Goal: Transaction & Acquisition: Subscribe to service/newsletter

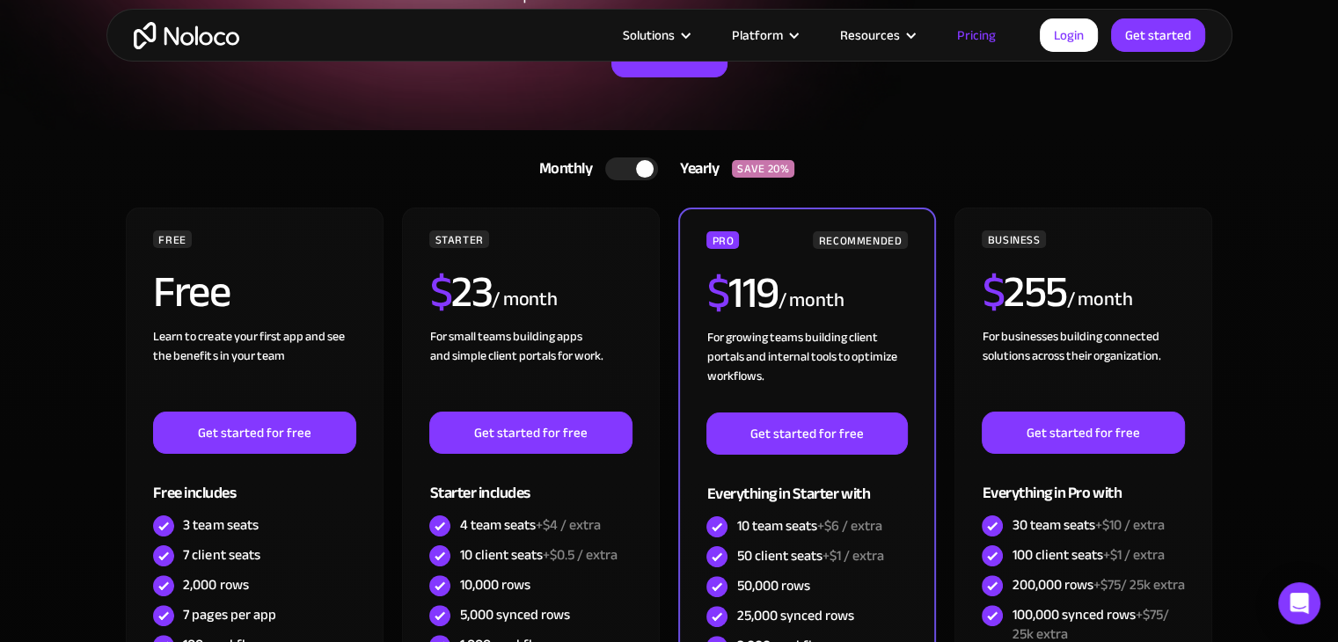
click at [633, 165] on div at bounding box center [631, 168] width 53 height 23
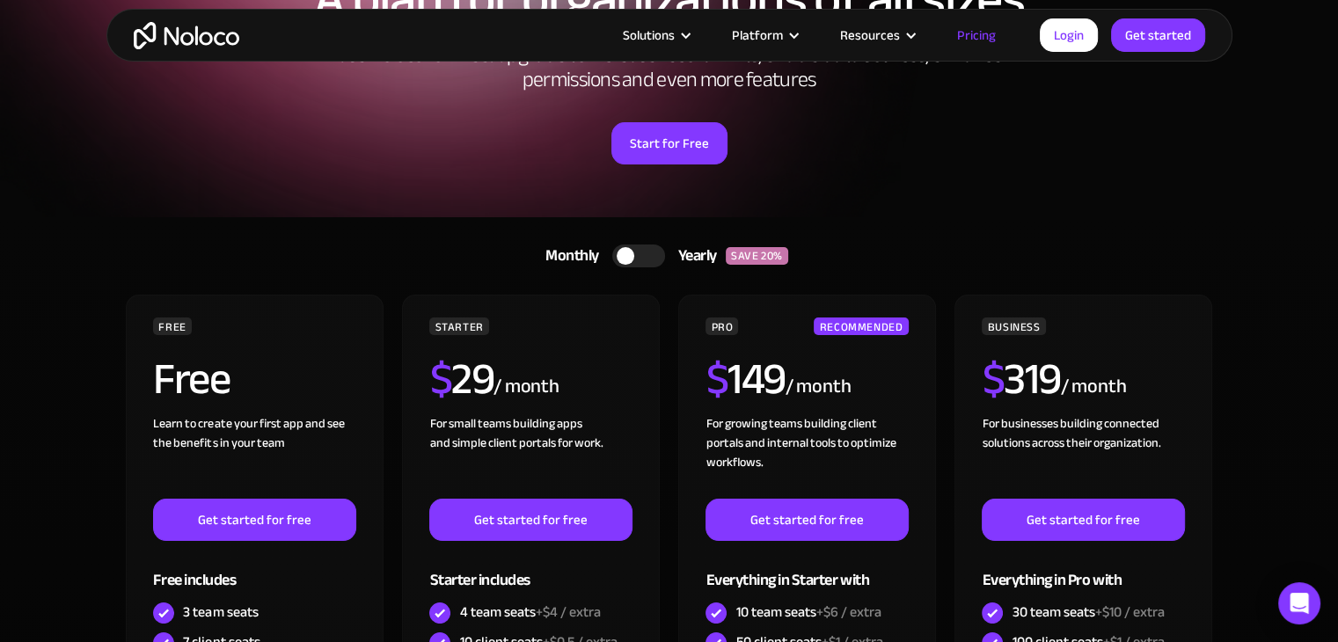
scroll to position [88, 0]
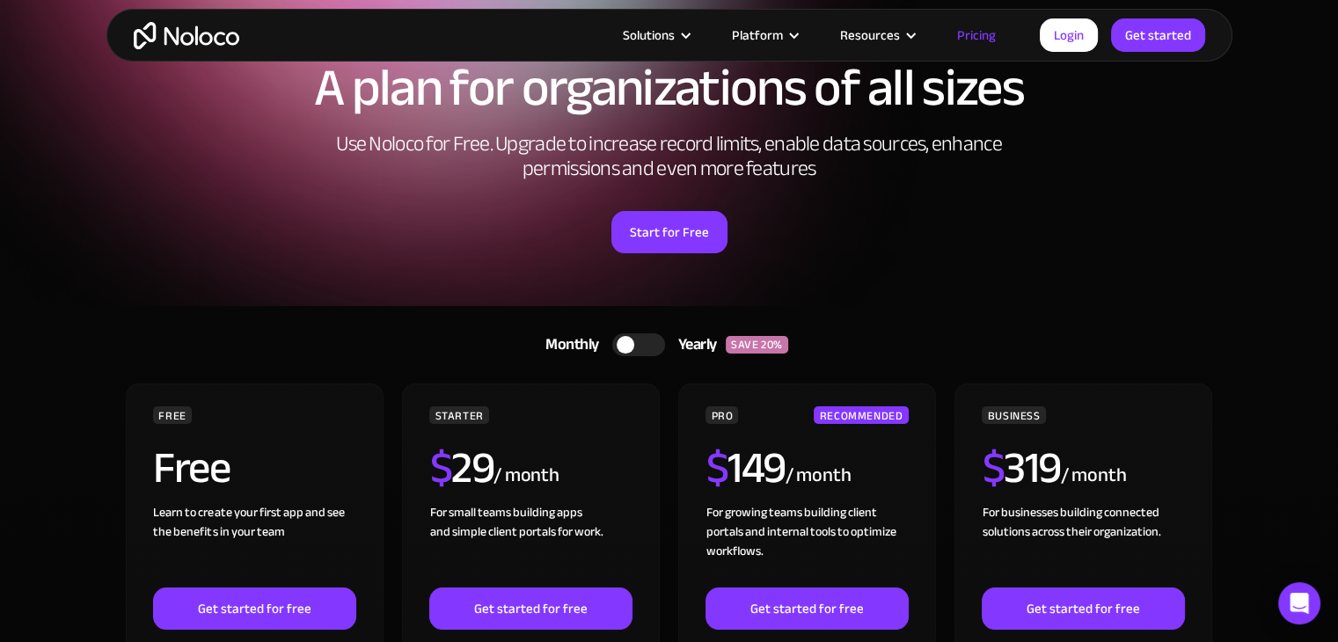
click at [643, 346] on div at bounding box center [638, 344] width 53 height 23
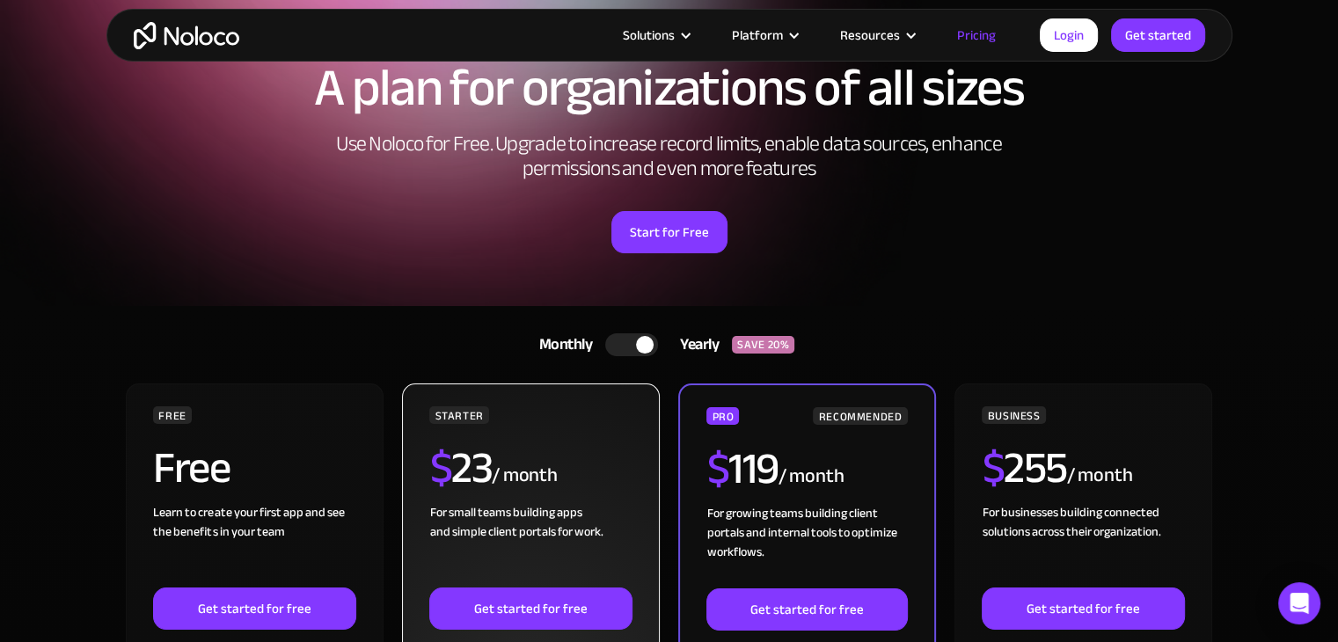
click at [461, 474] on h2 "$ 23" at bounding box center [460, 468] width 62 height 44
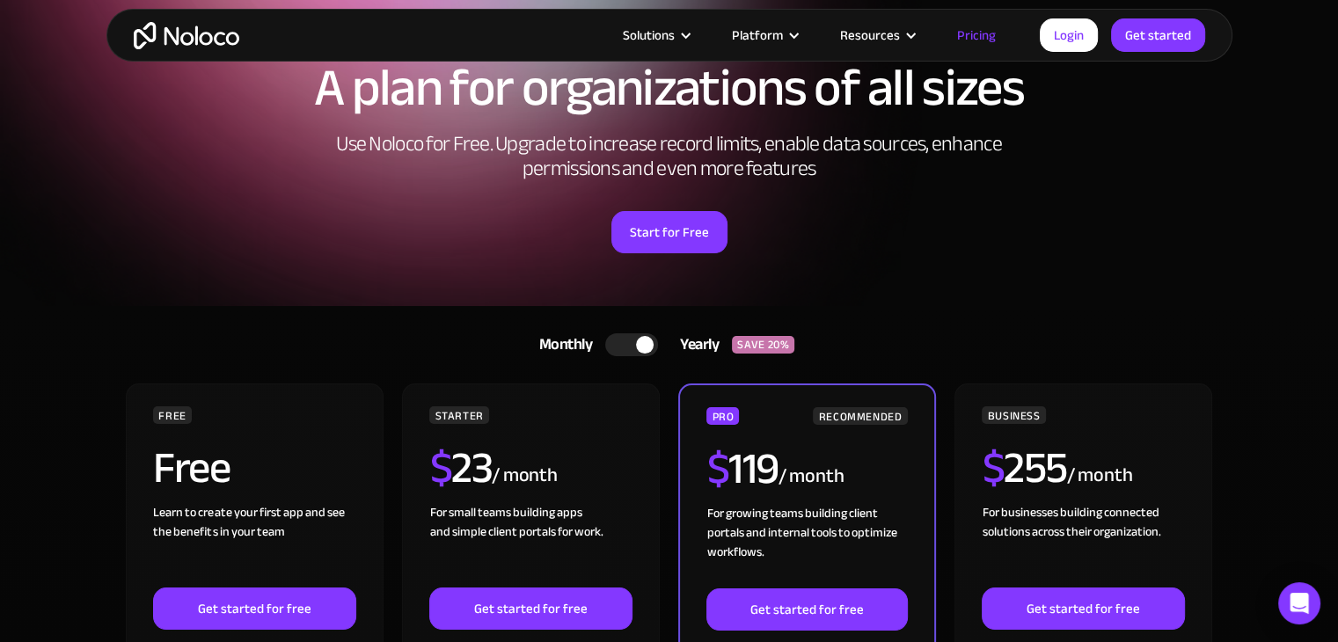
click at [401, 300] on div "A plan for organizations of all sizes Use Noloco for Free. Upgrade to increase …" at bounding box center [669, 175] width 1126 height 262
click at [621, 340] on div at bounding box center [631, 344] width 53 height 23
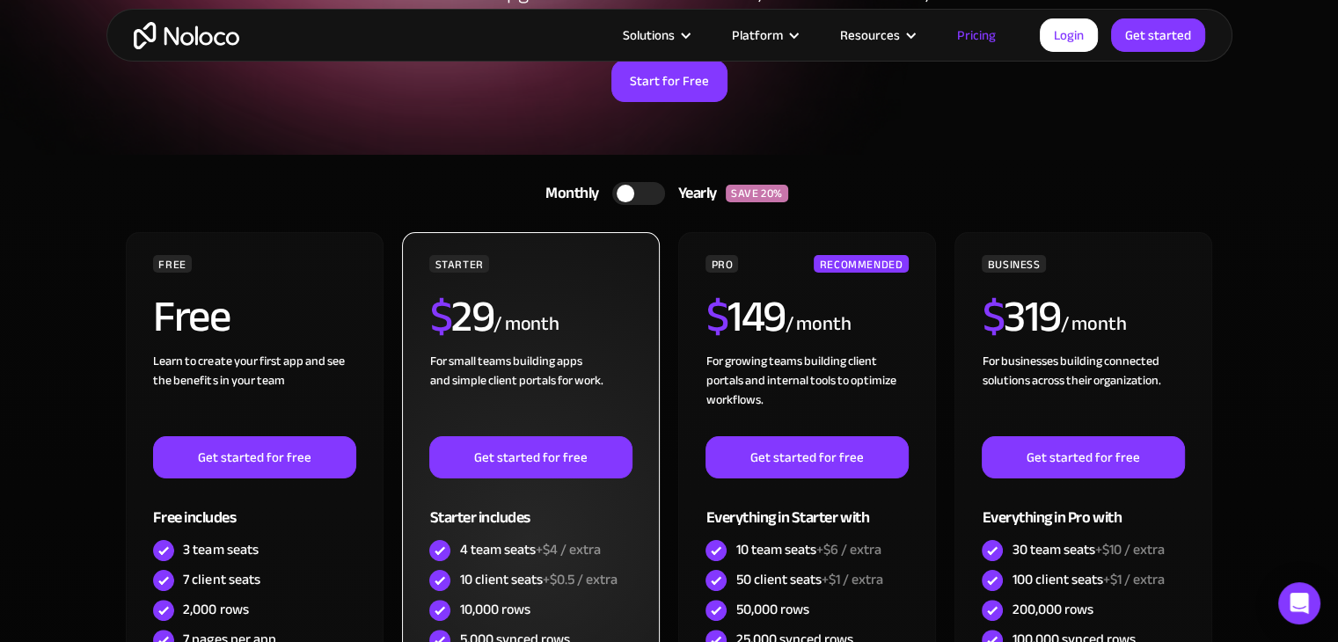
scroll to position [264, 0]
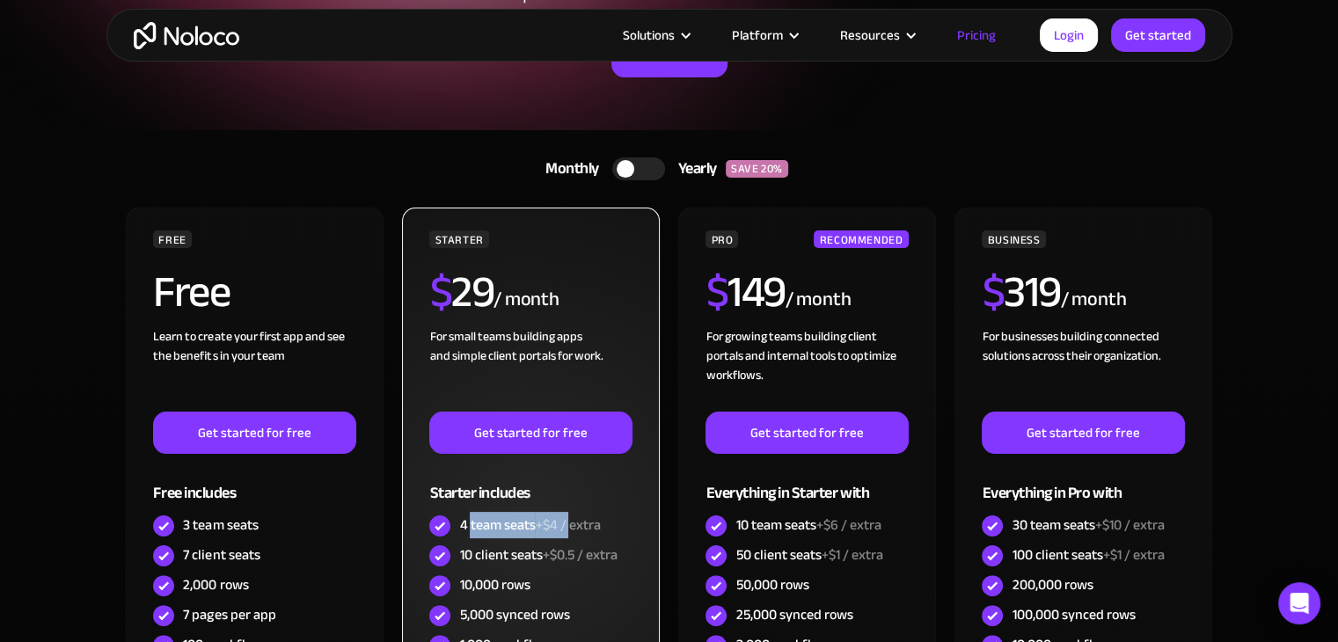
drag, startPoint x: 468, startPoint y: 525, endPoint x: 570, endPoint y: 529, distance: 102.1
click at [570, 529] on div "4 team seats +$4 / extra" at bounding box center [529, 524] width 141 height 19
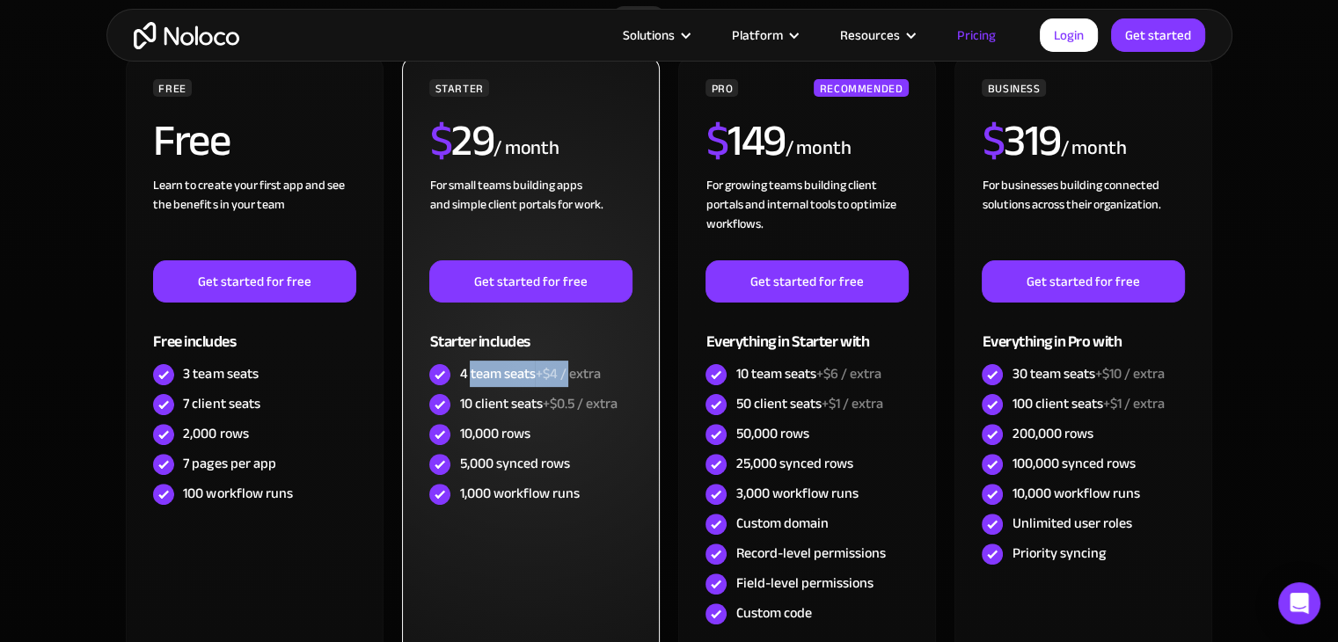
scroll to position [440, 0]
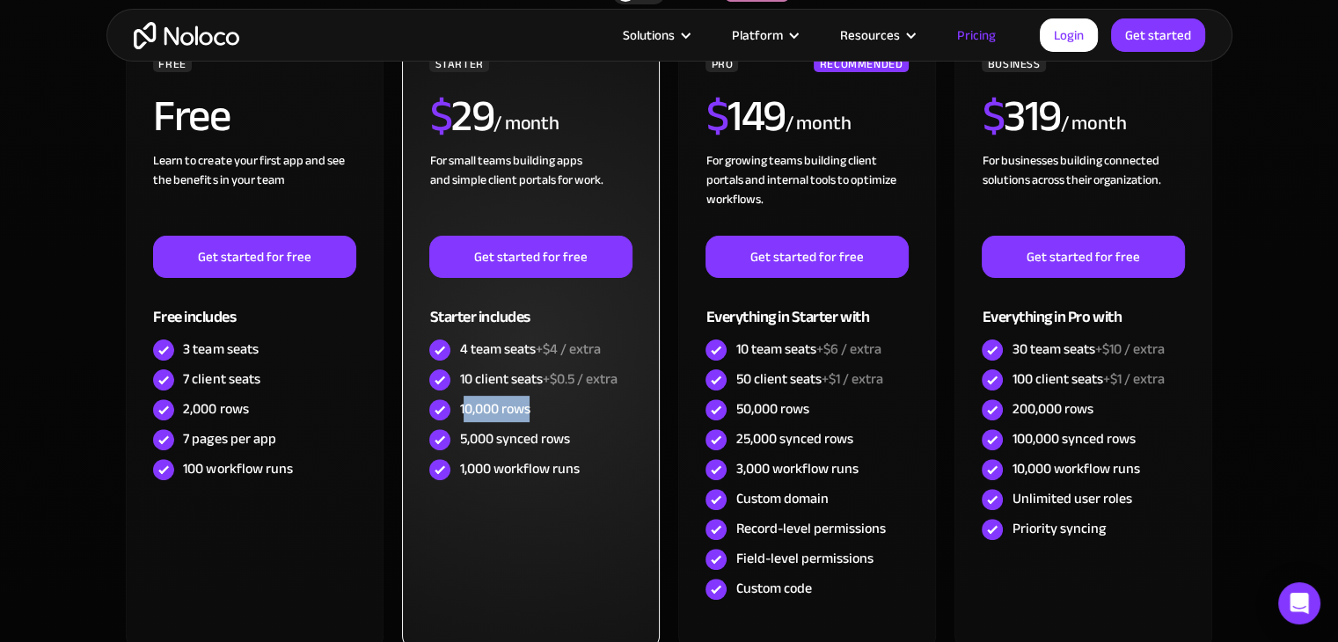
drag, startPoint x: 467, startPoint y: 413, endPoint x: 563, endPoint y: 412, distance: 95.9
click at [563, 412] on div "10,000 rows" at bounding box center [530, 410] width 202 height 30
drag, startPoint x: 469, startPoint y: 435, endPoint x: 583, endPoint y: 439, distance: 114.4
click at [583, 439] on div "5,000 synced rows" at bounding box center [530, 440] width 202 height 30
drag, startPoint x: 459, startPoint y: 468, endPoint x: 595, endPoint y: 478, distance: 136.7
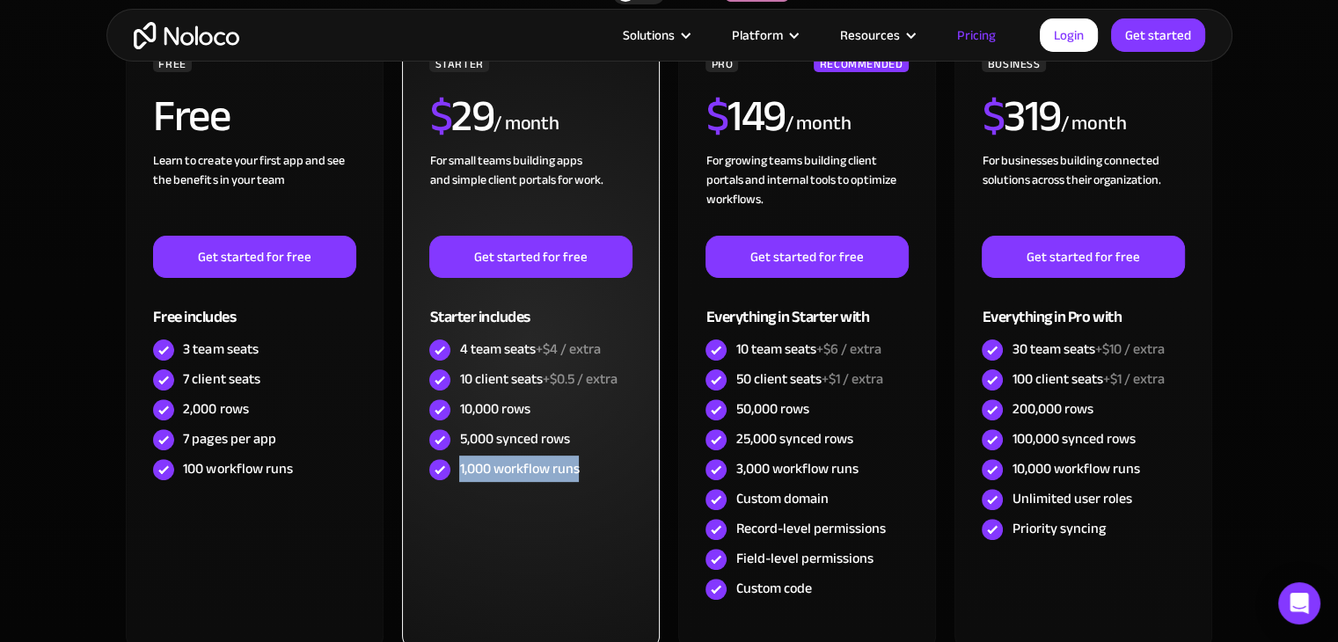
click at [595, 478] on div "1,000 workflow runs" at bounding box center [530, 470] width 202 height 30
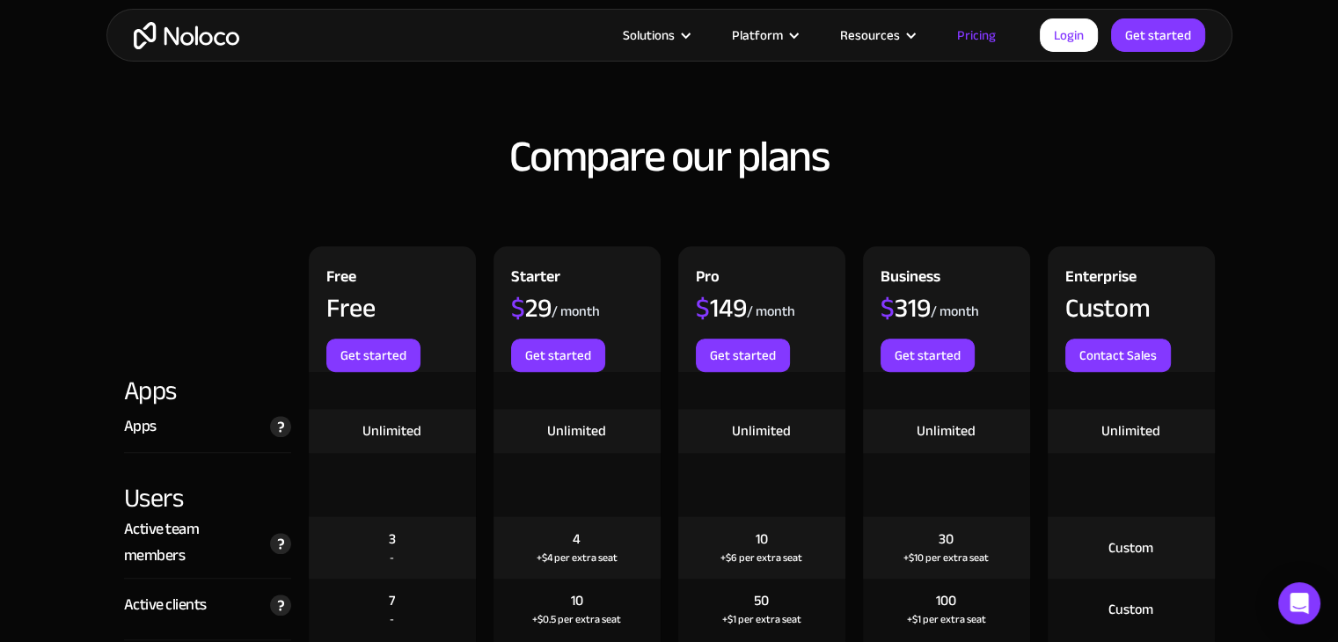
scroll to position [1759, 0]
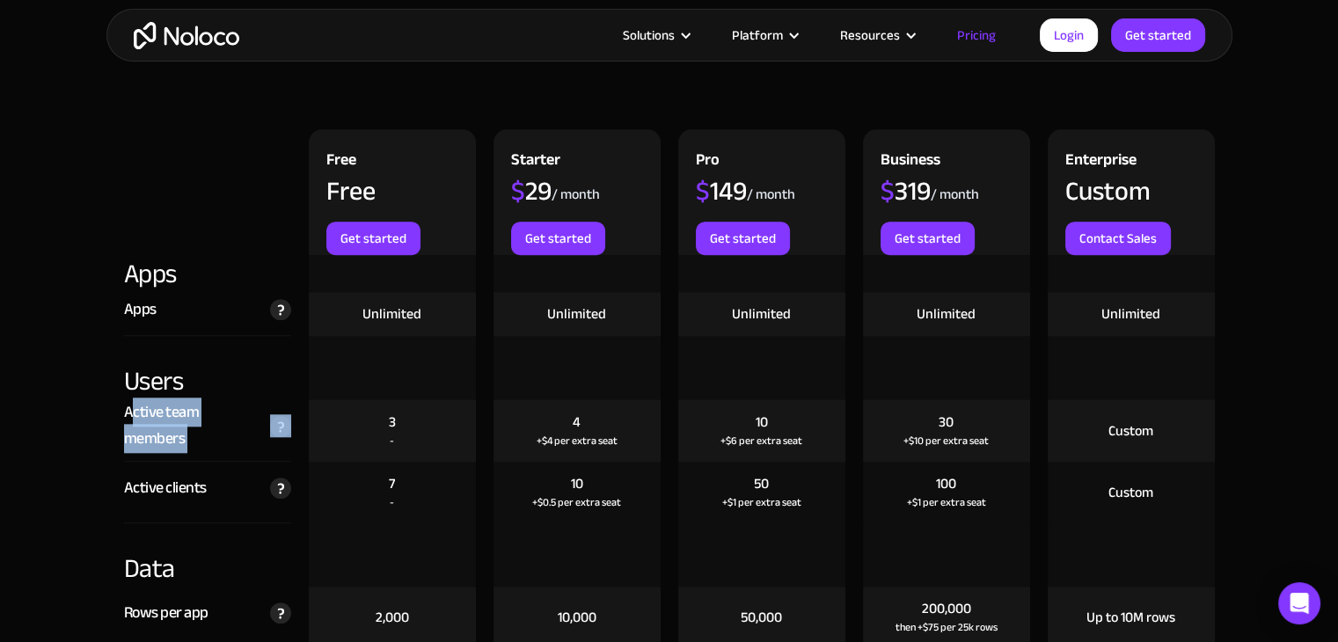
drag, startPoint x: 128, startPoint y: 412, endPoint x: 296, endPoint y: 424, distance: 168.4
click at [299, 422] on div "Active team members The total number of unique users that log in to your team's…" at bounding box center [669, 430] width 1108 height 62
click at [243, 508] on div "Active clients The total number of unique clients that log in to your team's ap…" at bounding box center [207, 493] width 167 height 62
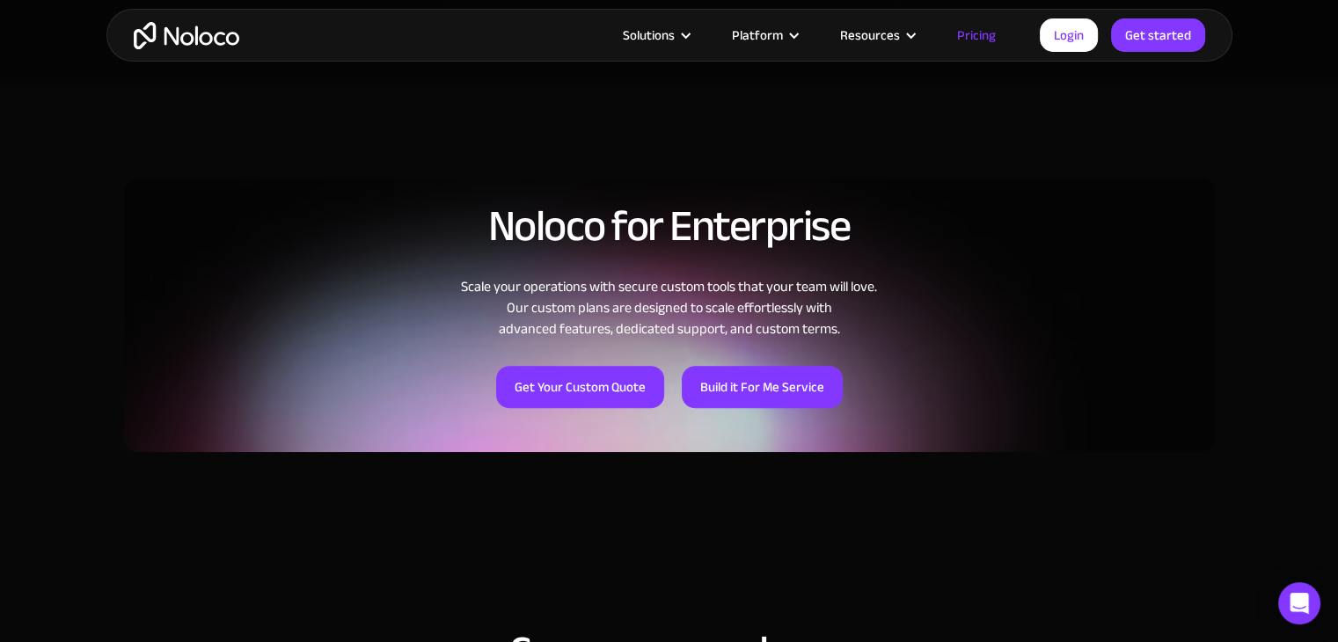
scroll to position [1583, 0]
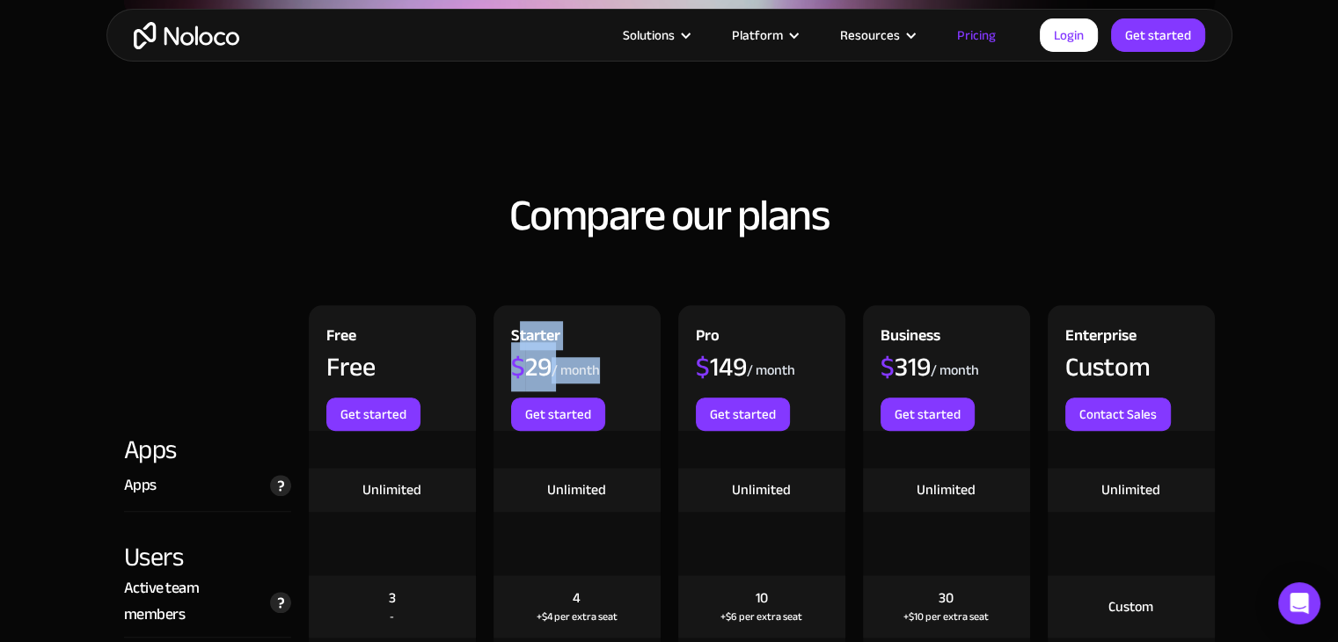
drag, startPoint x: 517, startPoint y: 330, endPoint x: 598, endPoint y: 339, distance: 81.4
click at [598, 339] on div "Starter $ 29 / month Get started" at bounding box center [576, 368] width 167 height 126
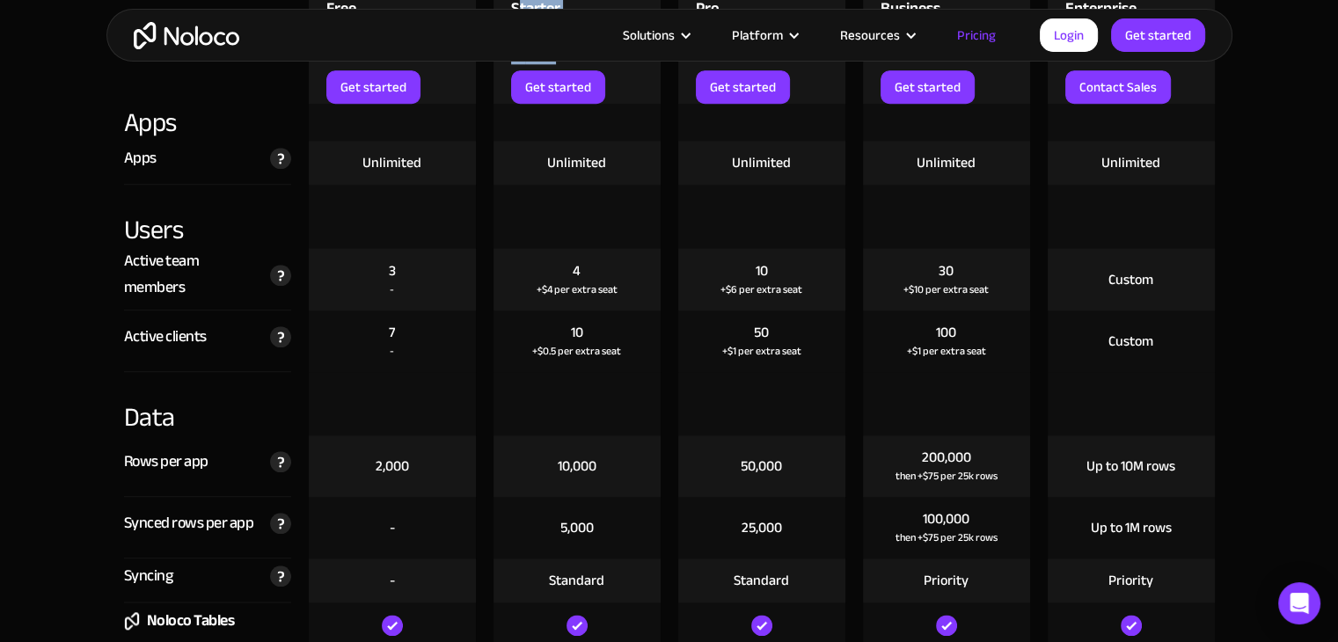
scroll to position [1671, 0]
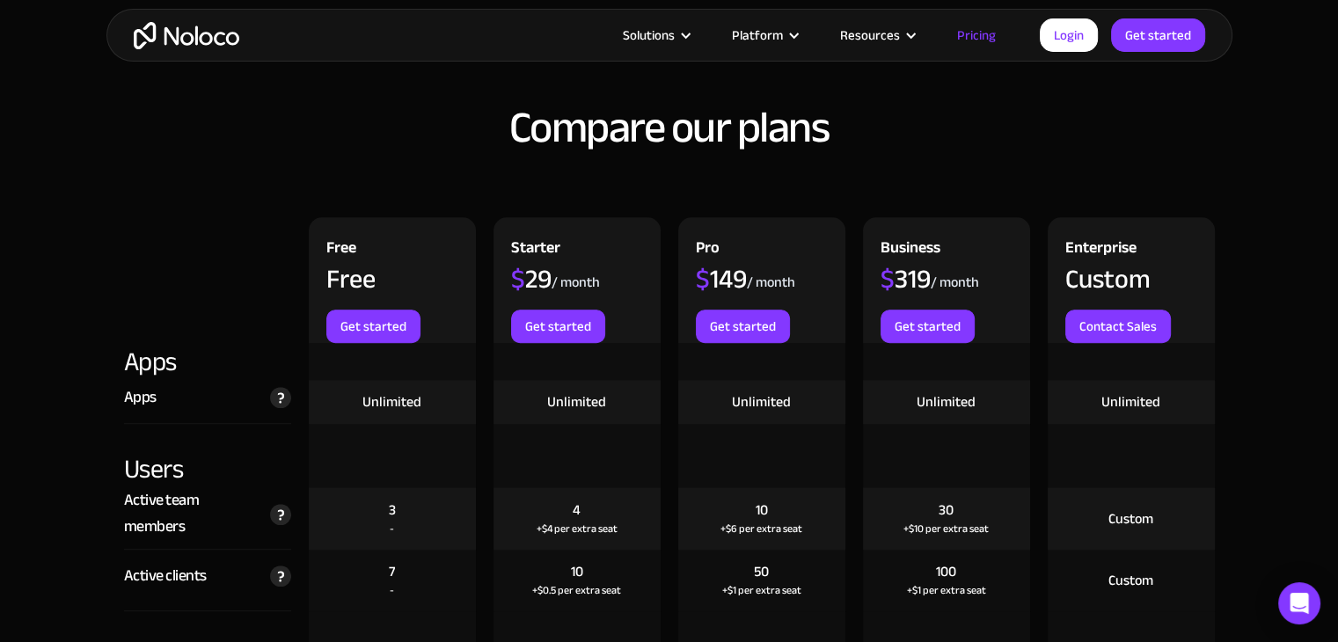
click at [727, 275] on div "$ 149" at bounding box center [721, 279] width 51 height 26
click at [712, 267] on div "$ 149" at bounding box center [721, 279] width 51 height 26
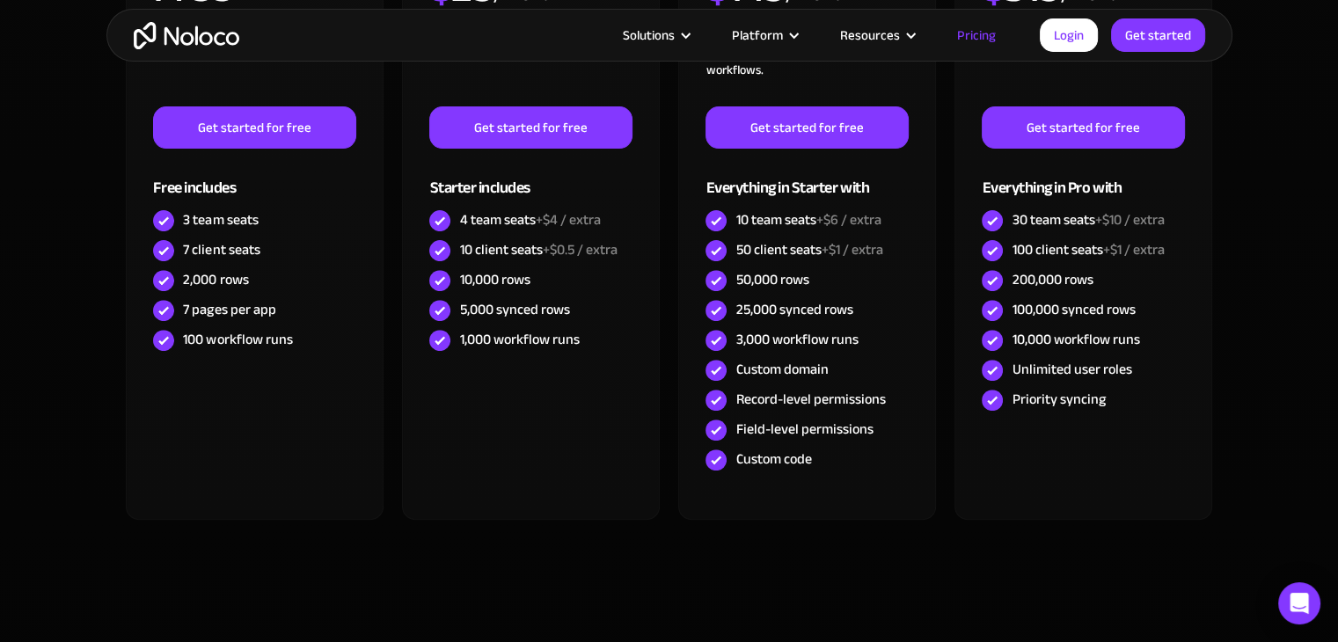
scroll to position [528, 0]
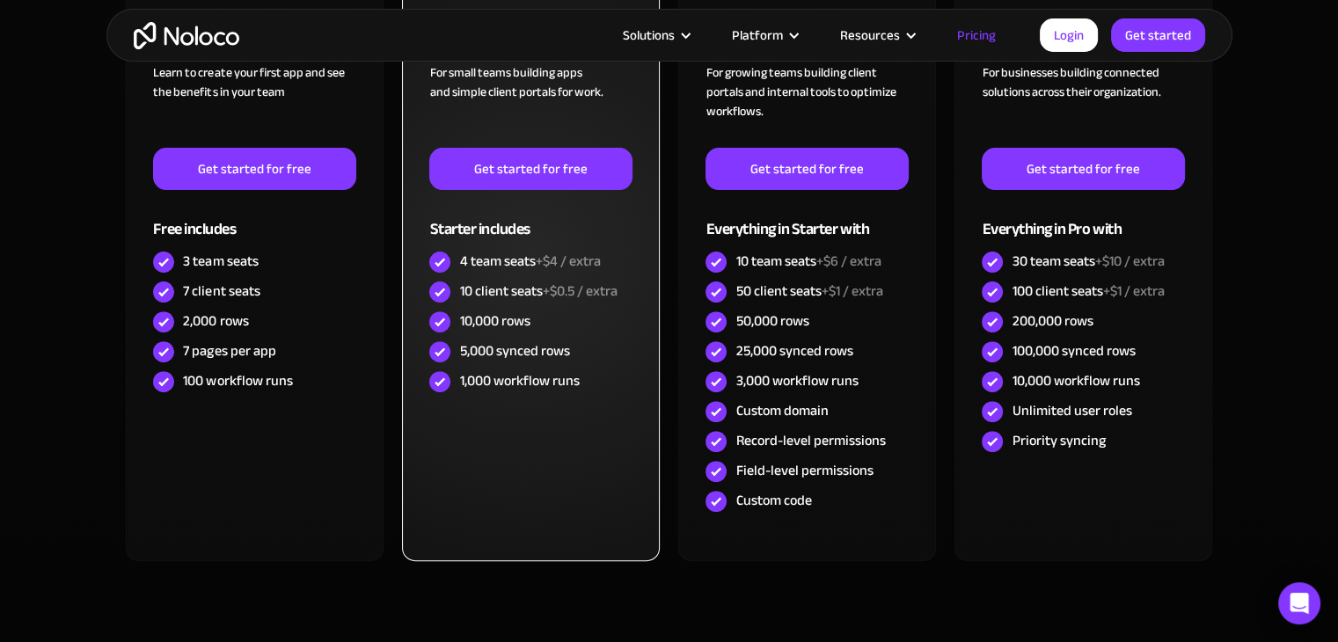
click at [517, 266] on div "4 team seats +$4 / extra" at bounding box center [529, 261] width 141 height 19
click at [475, 252] on div "4 team seats +$4 / extra" at bounding box center [529, 261] width 141 height 19
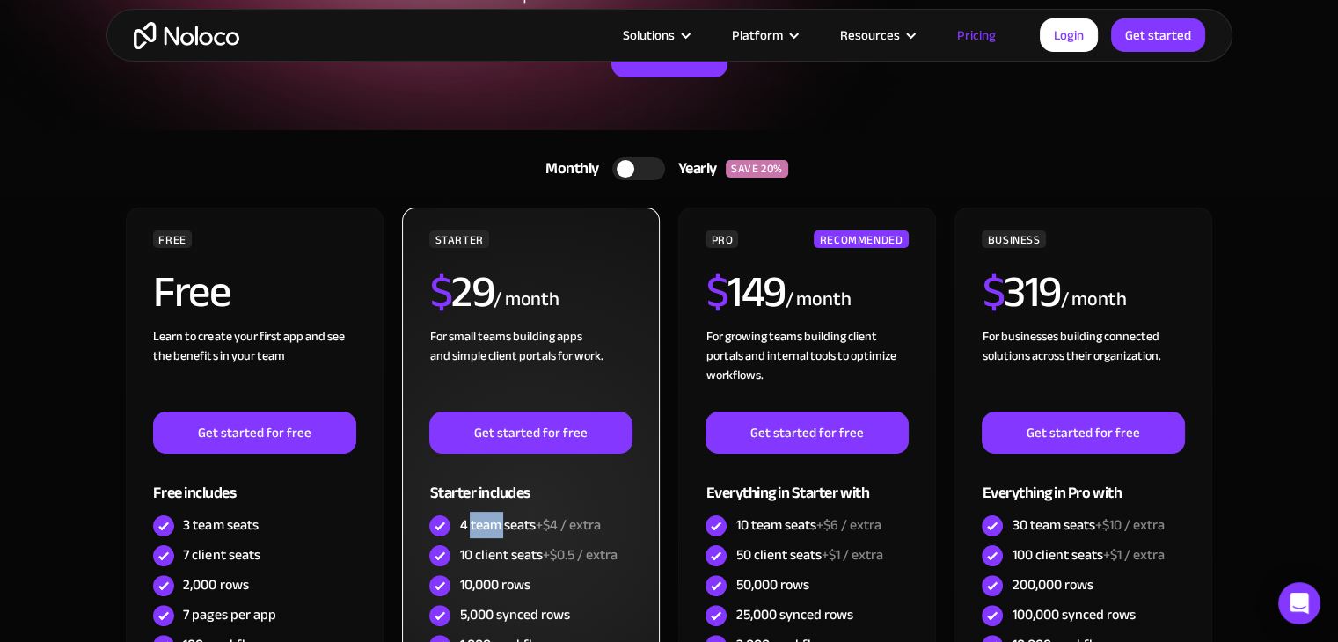
scroll to position [88, 0]
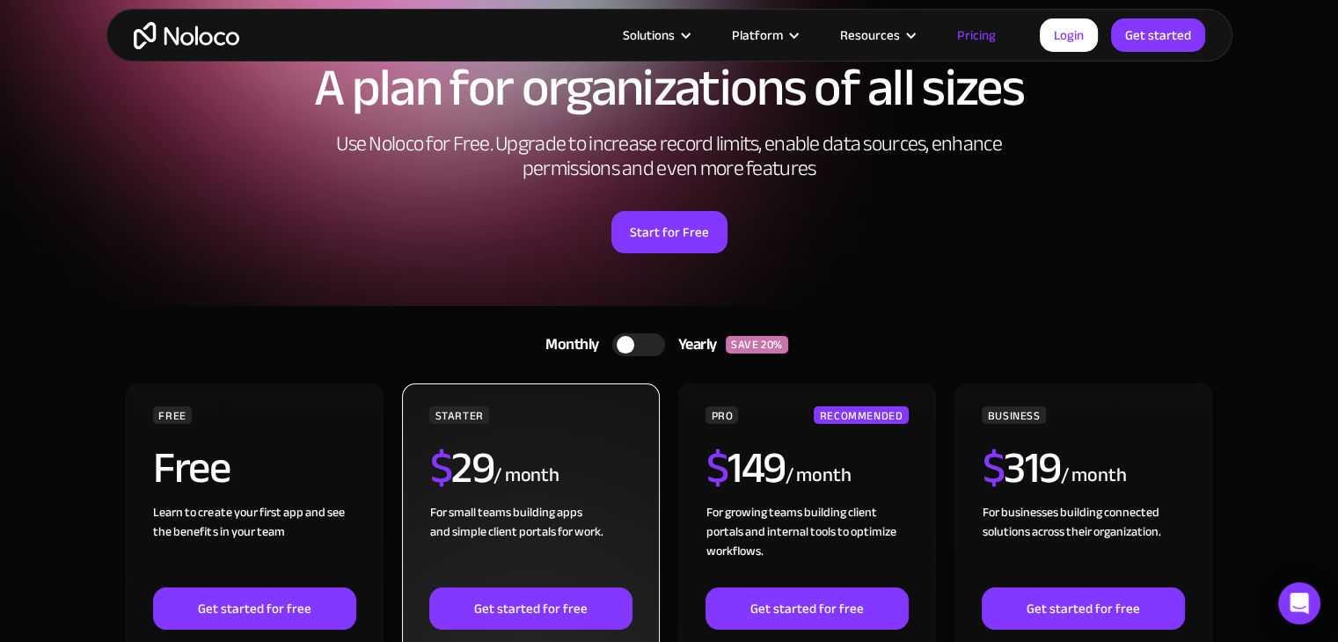
click at [522, 513] on div "For small teams building apps and simple client portals for work. ‍" at bounding box center [530, 545] width 202 height 84
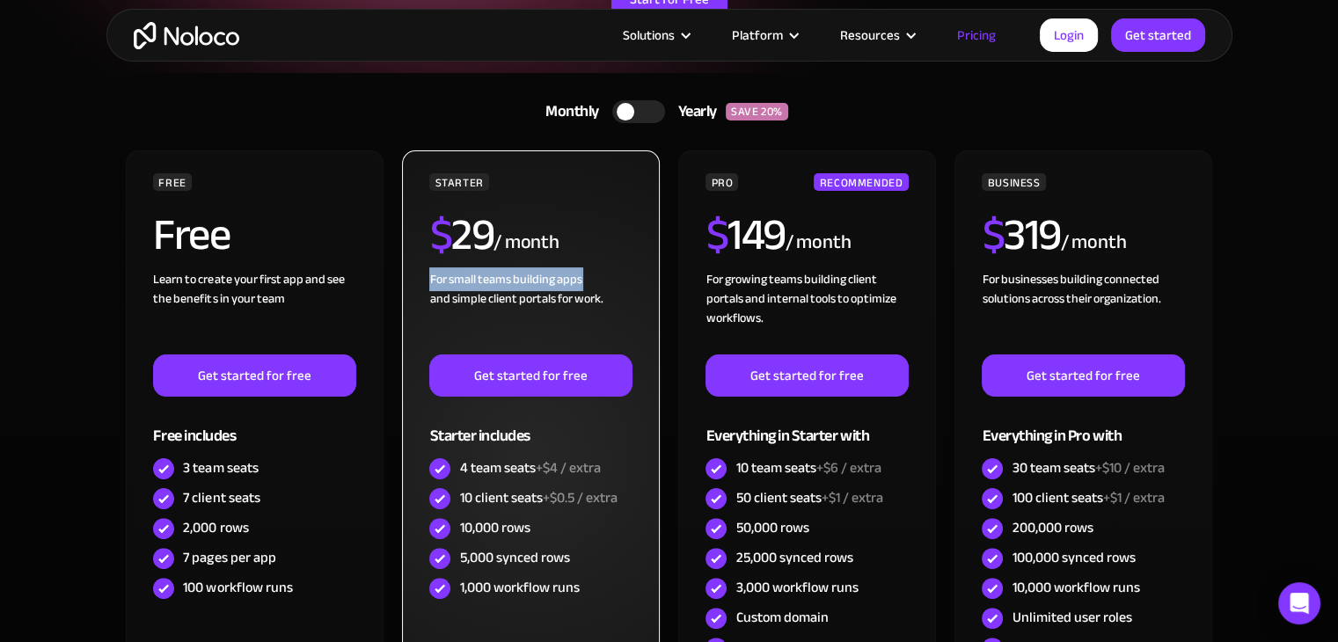
scroll to position [352, 0]
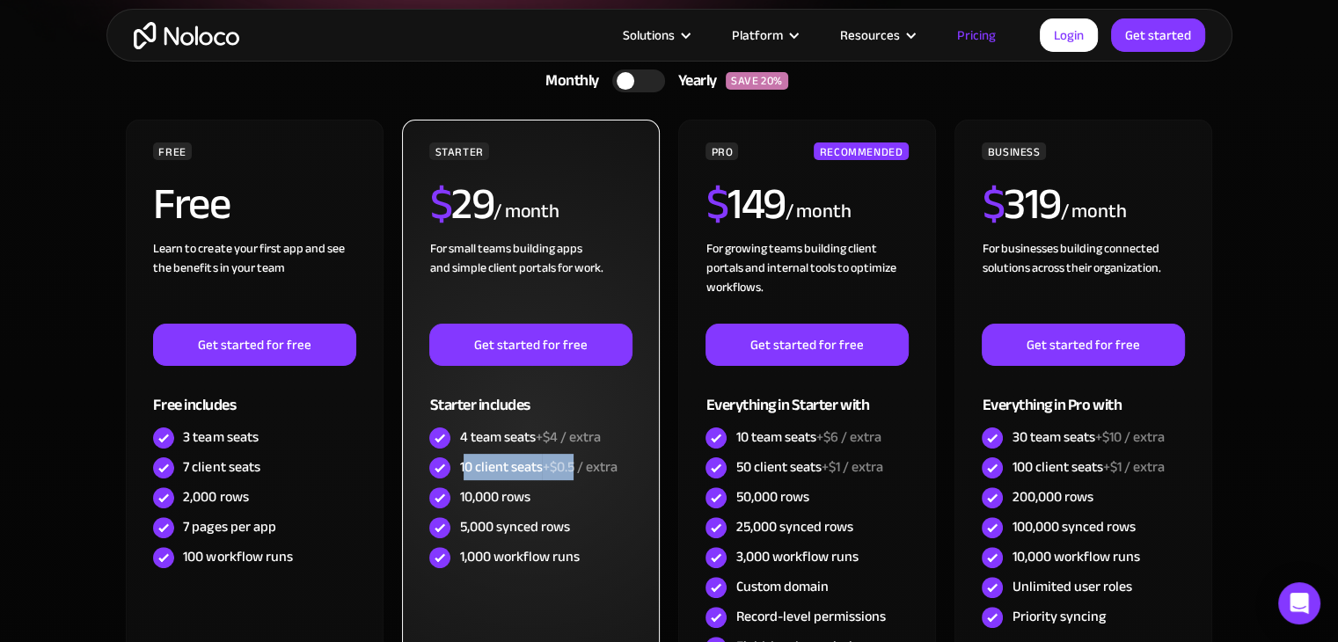
drag, startPoint x: 574, startPoint y: 465, endPoint x: 466, endPoint y: 466, distance: 108.2
click at [466, 466] on div "10 client seats +$0.5 / extra" at bounding box center [537, 466] width 157 height 19
click at [508, 254] on div "For small teams building apps and simple client portals for work. ‍" at bounding box center [530, 281] width 202 height 84
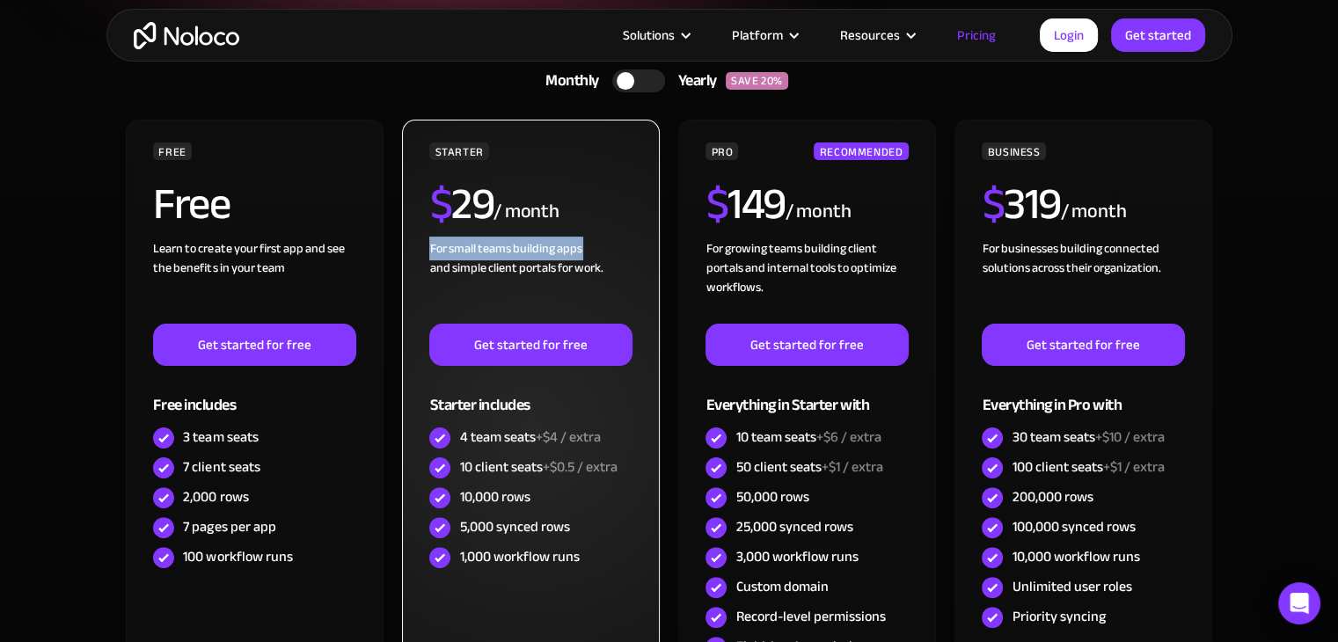
click at [508, 254] on div "For small teams building apps and simple client portals for work. ‍" at bounding box center [530, 281] width 202 height 84
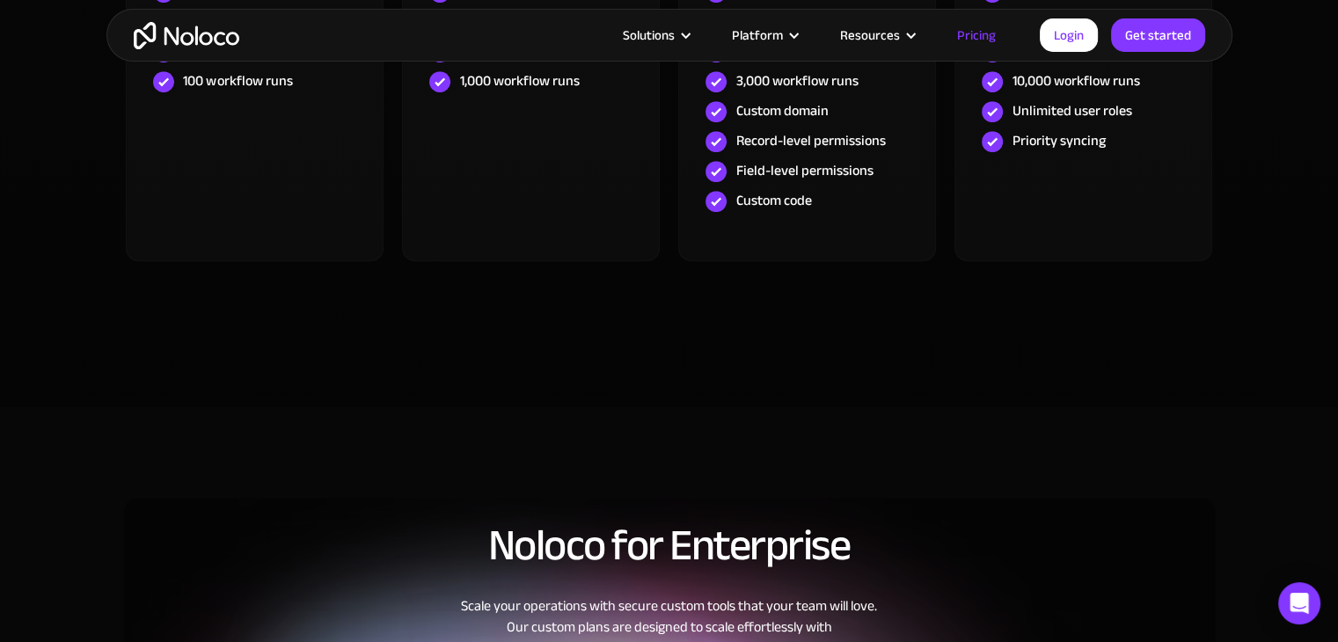
scroll to position [880, 0]
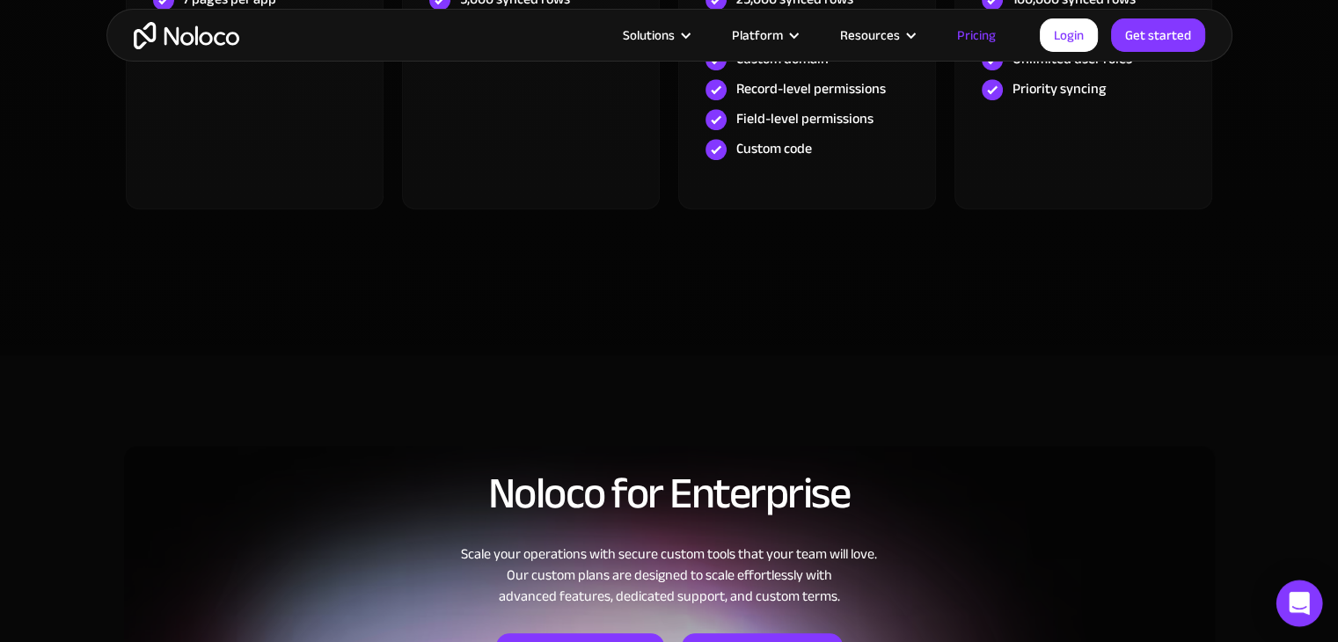
click at [1296, 595] on icon "Open Intercom Messenger" at bounding box center [1299, 603] width 20 height 23
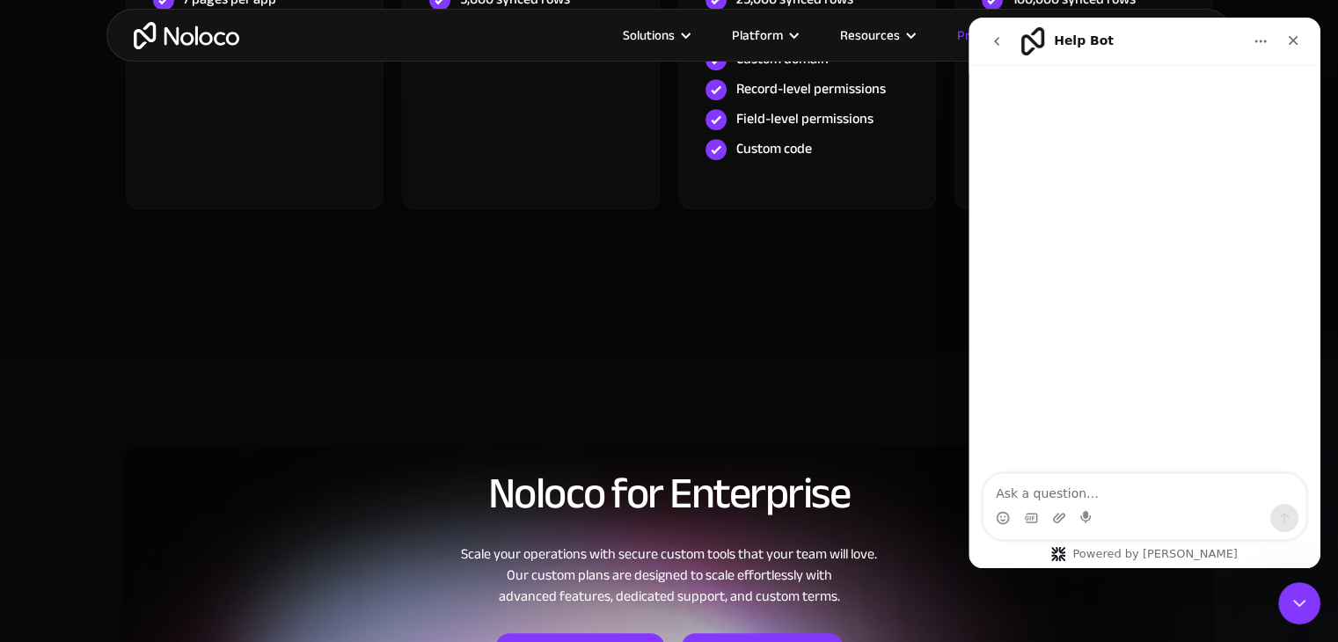
scroll to position [0, 0]
click at [1291, 41] on icon "Close" at bounding box center [1294, 41] width 10 height 10
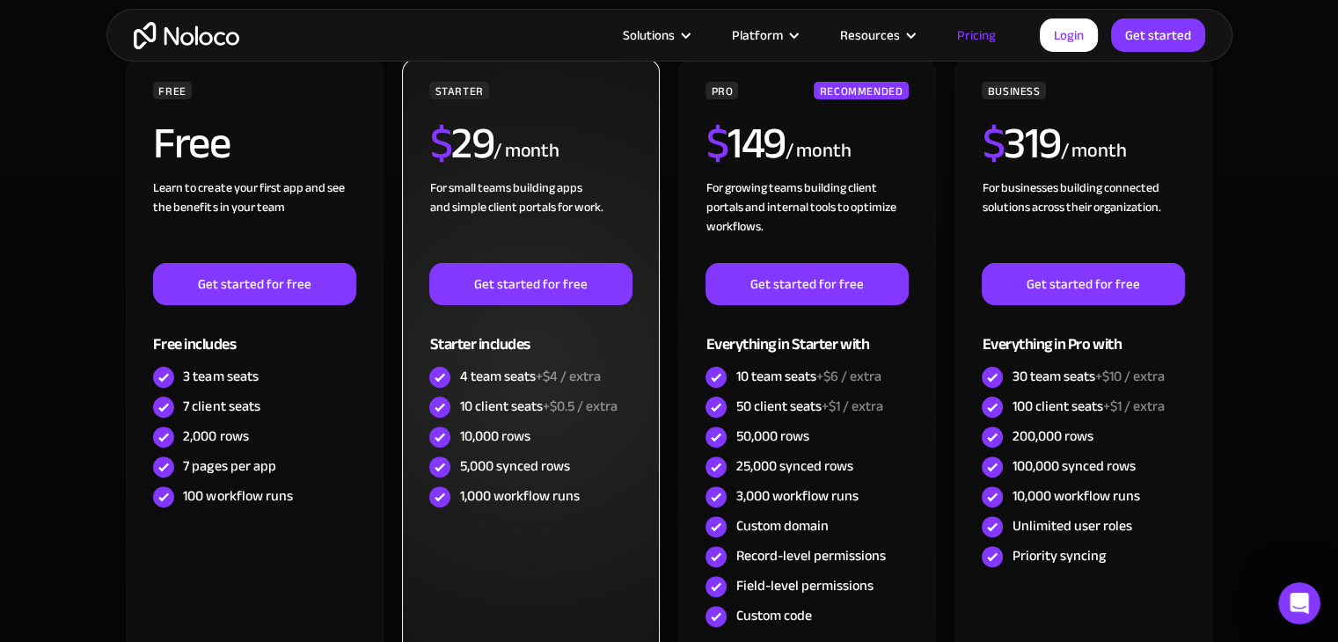
scroll to position [440, 0]
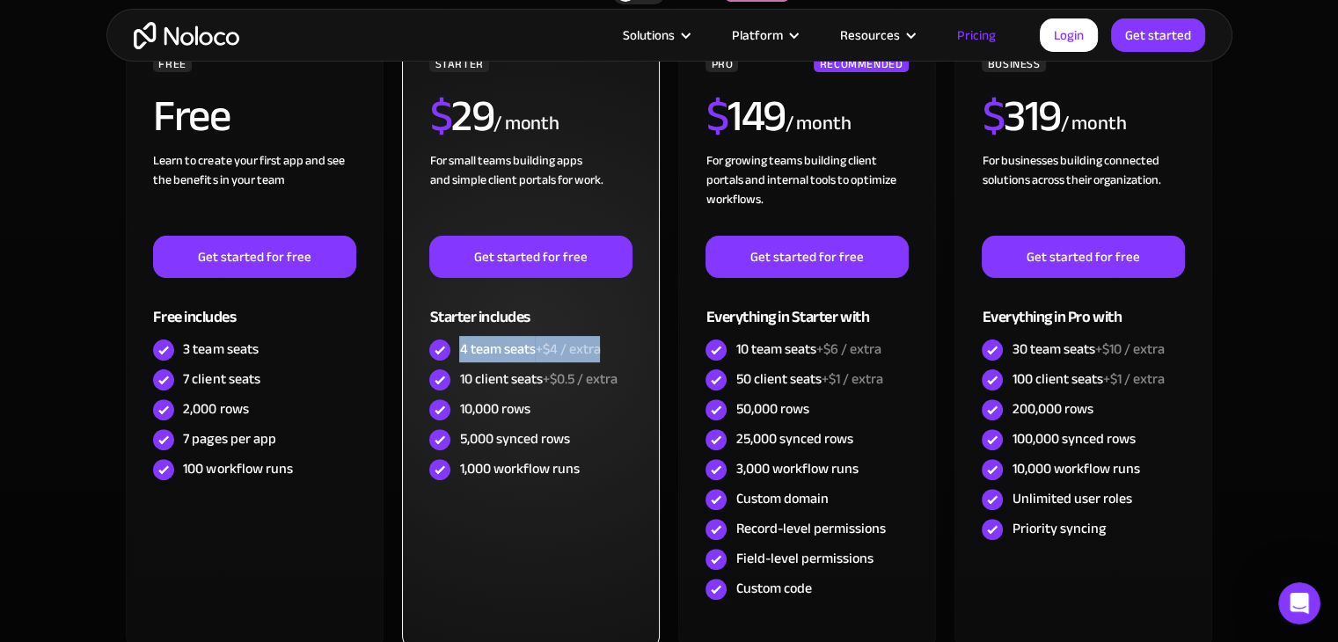
drag, startPoint x: 456, startPoint y: 341, endPoint x: 605, endPoint y: 344, distance: 148.7
click at [605, 344] on div "4 team seats +$4 / extra" at bounding box center [530, 350] width 202 height 30
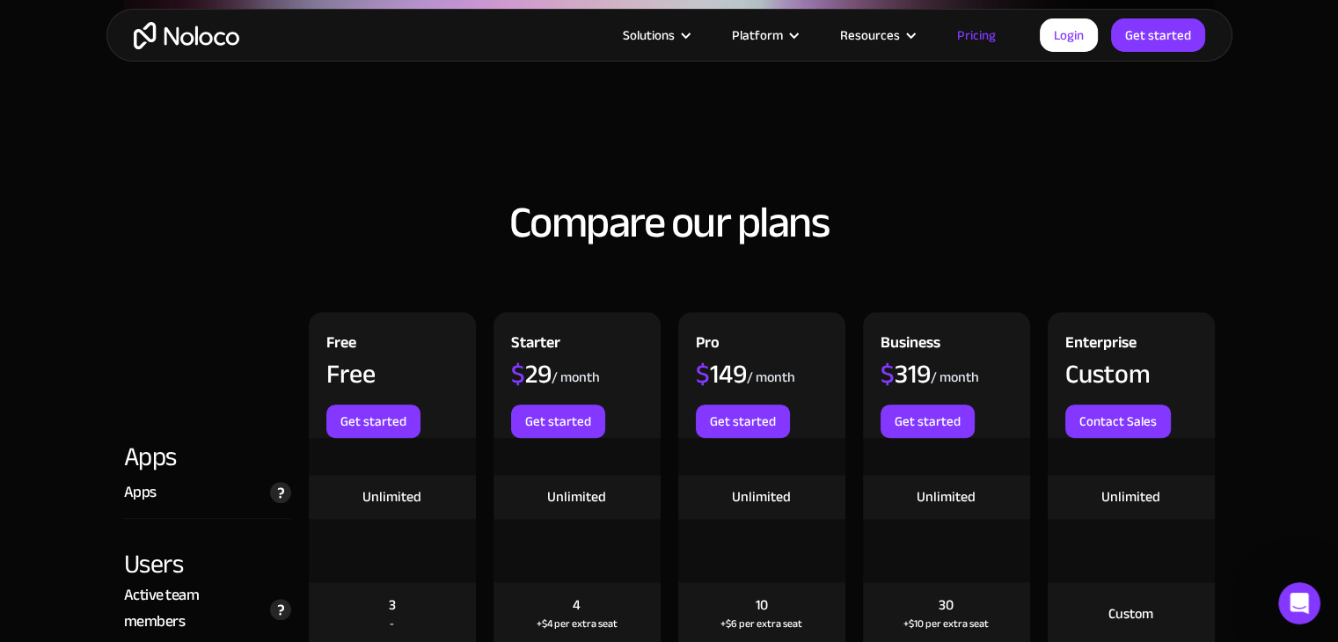
scroll to position [1671, 0]
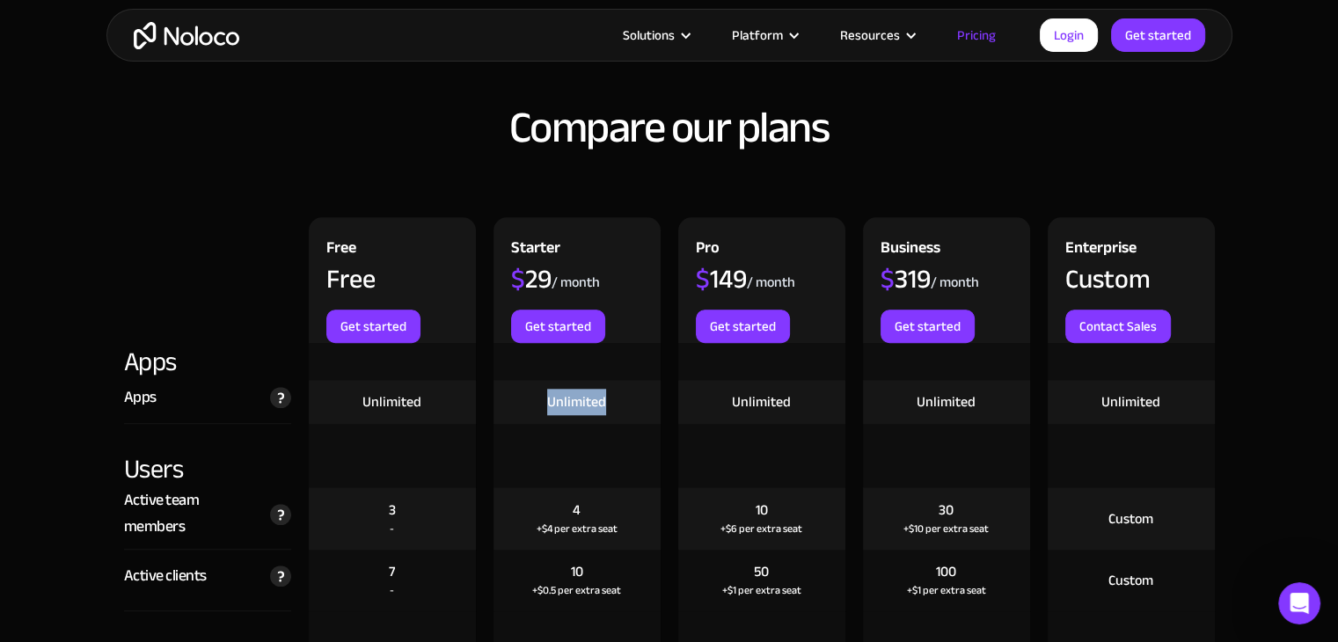
drag, startPoint x: 550, startPoint y: 398, endPoint x: 612, endPoint y: 402, distance: 62.5
click at [612, 402] on div "Unlimited" at bounding box center [576, 402] width 167 height 44
drag, startPoint x: 711, startPoint y: 279, endPoint x: 788, endPoint y: 285, distance: 77.6
click at [788, 285] on div "$ 149 / month" at bounding box center [745, 288] width 99 height 44
drag, startPoint x: 522, startPoint y: 272, endPoint x: 589, endPoint y: 274, distance: 66.9
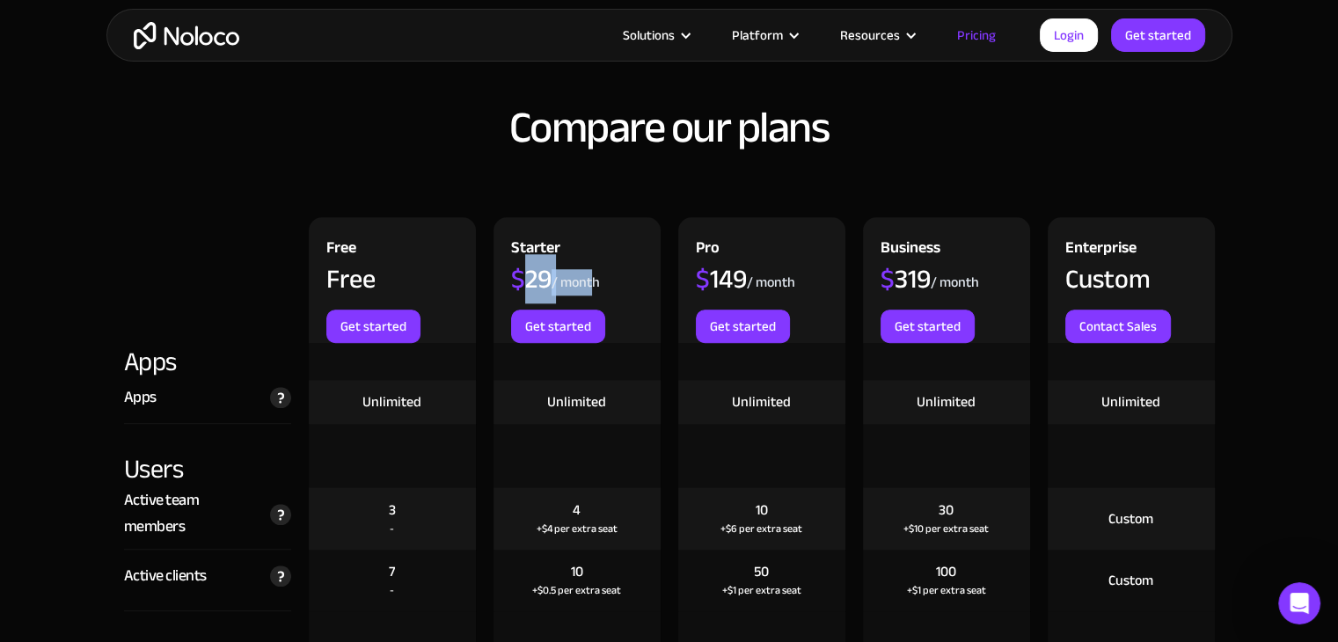
click at [589, 274] on div "$ 29 / month" at bounding box center [555, 288] width 89 height 44
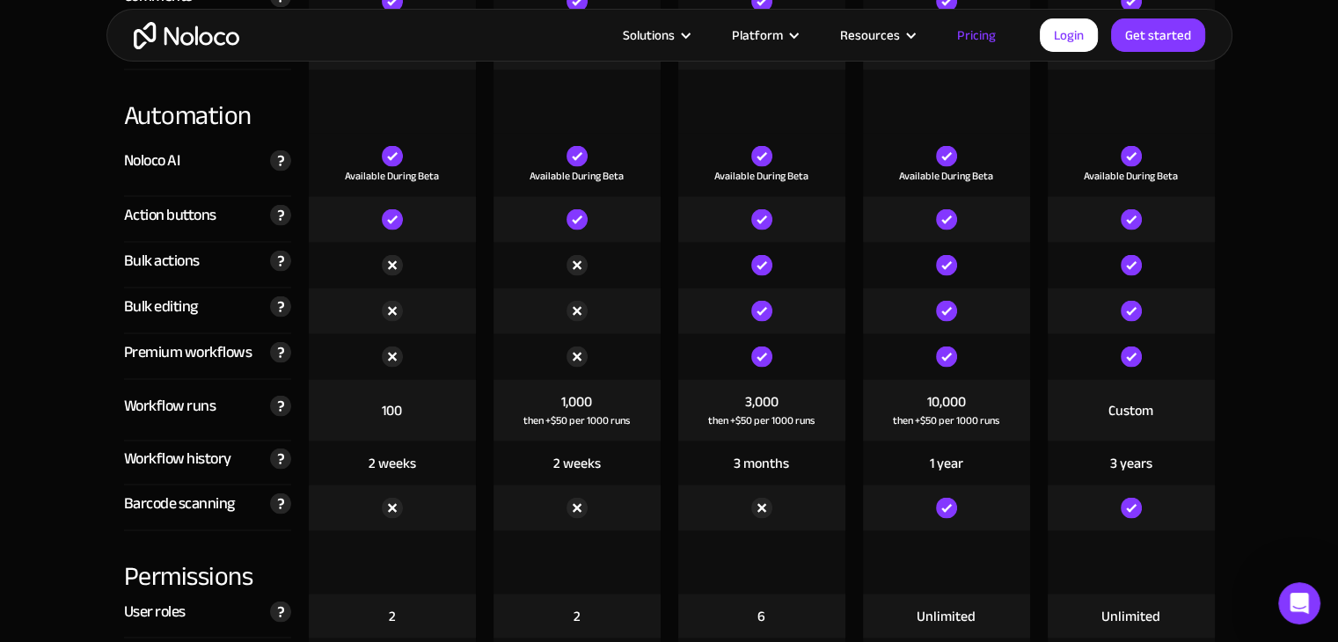
scroll to position [3430, 0]
